Goal: Navigation & Orientation: Find specific page/section

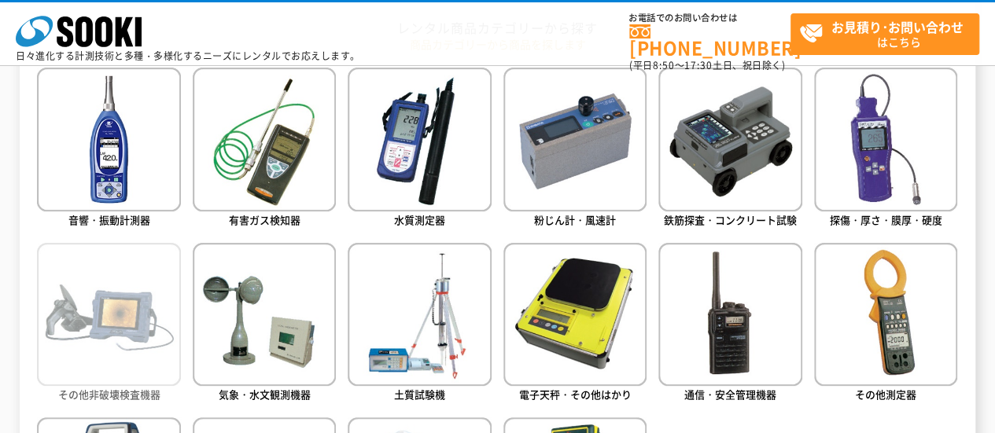
scroll to position [708, 0]
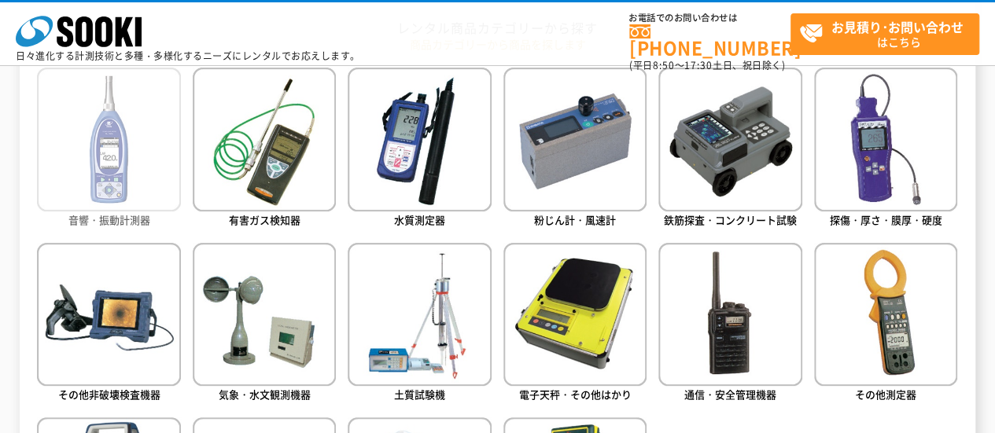
click at [122, 152] on img at bounding box center [108, 139] width 143 height 143
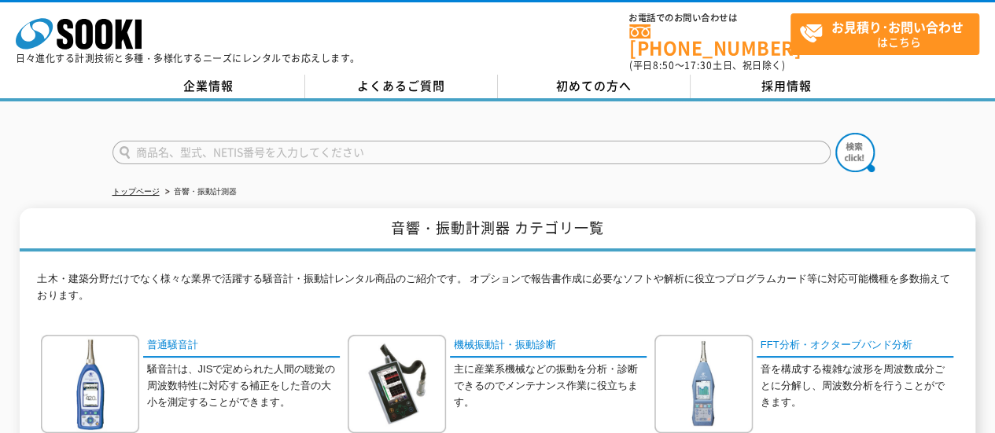
scroll to position [236, 0]
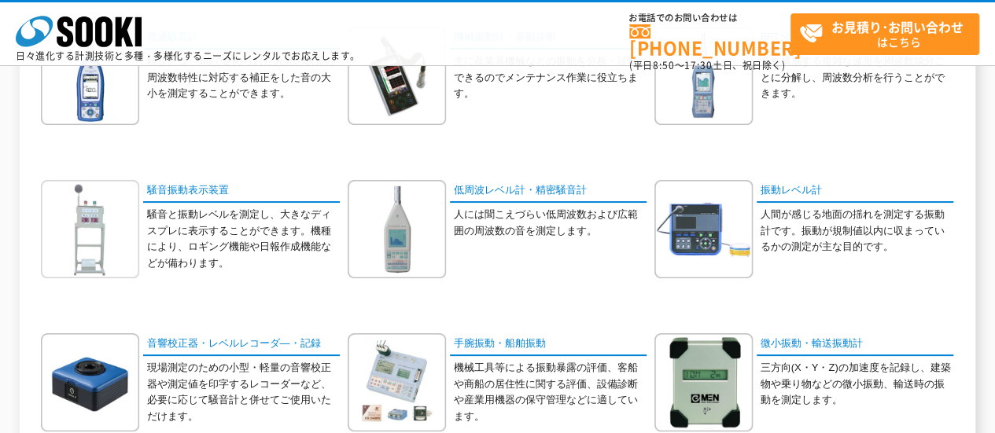
click at [90, 232] on img at bounding box center [90, 229] width 98 height 98
